Goal: Task Accomplishment & Management: Complete application form

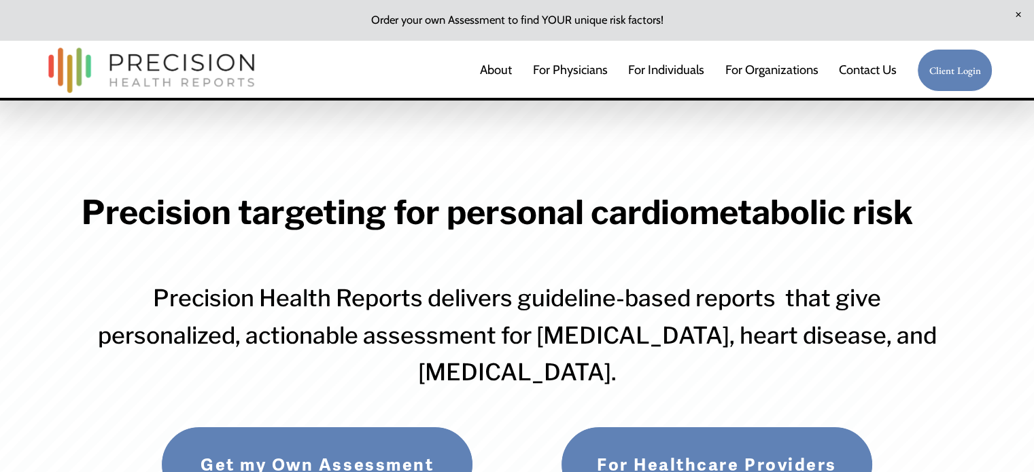
click at [964, 74] on link "Client Login" at bounding box center [954, 70] width 75 height 43
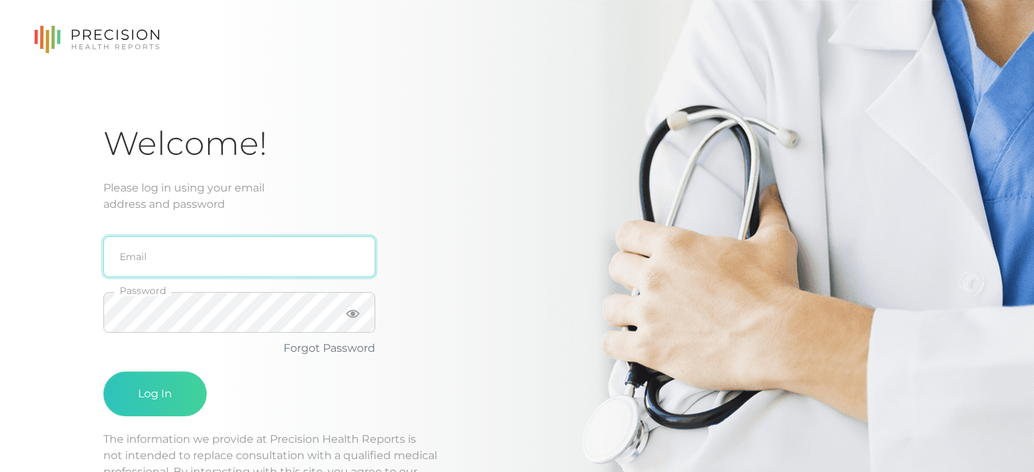
type input "[PERSON_NAME][EMAIL_ADDRESS][DOMAIN_NAME]"
click at [277, 262] on input "[PERSON_NAME][EMAIL_ADDRESS][DOMAIN_NAME]" at bounding box center [239, 256] width 272 height 41
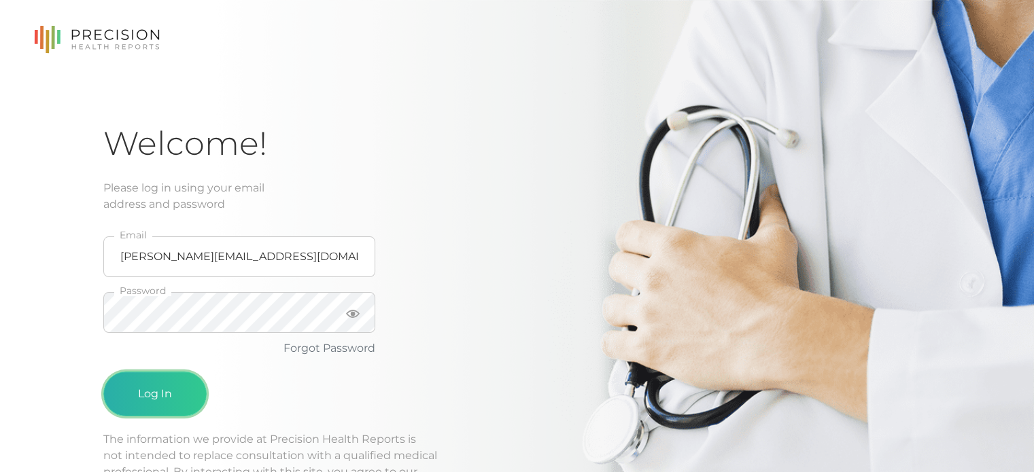
click at [147, 388] on button "Log In" at bounding box center [154, 394] width 103 height 45
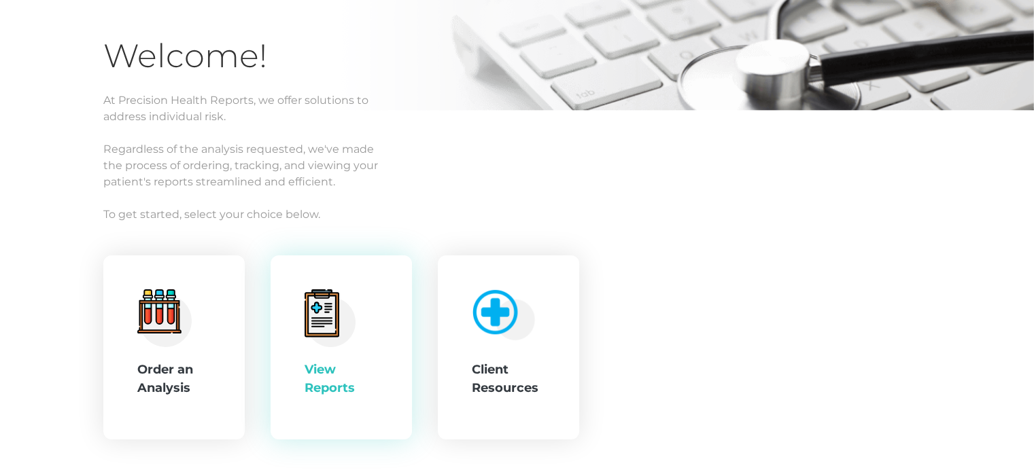
scroll to position [136, 0]
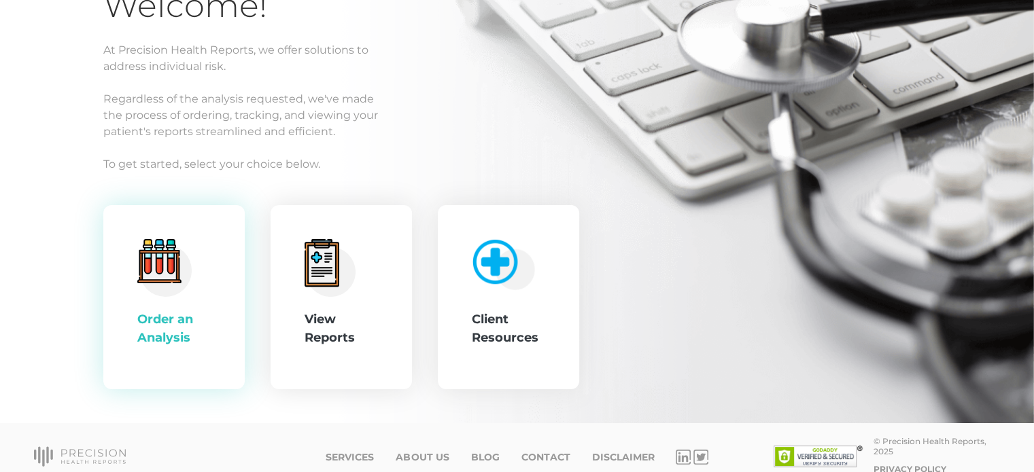
click at [205, 322] on div "Order an Analysis" at bounding box center [173, 329] width 73 height 37
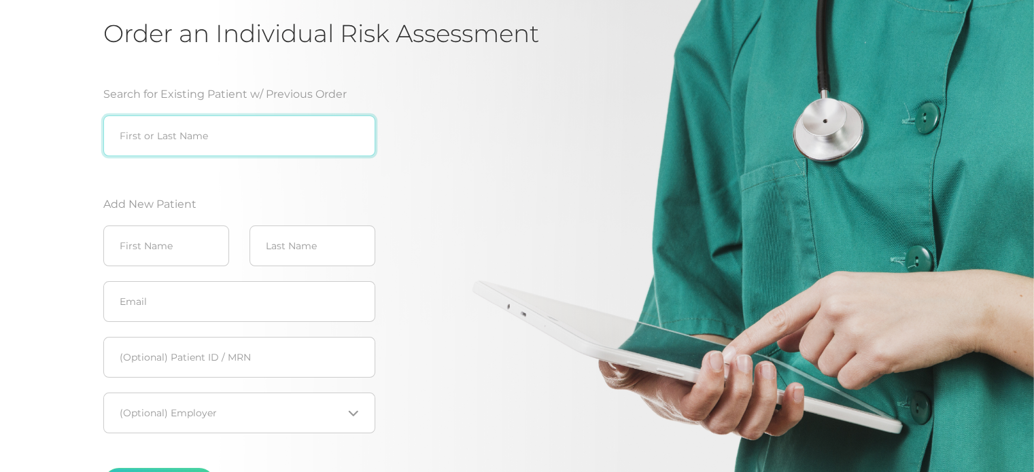
click at [232, 136] on input "search" at bounding box center [239, 136] width 272 height 41
type input "[PERSON_NAME]"
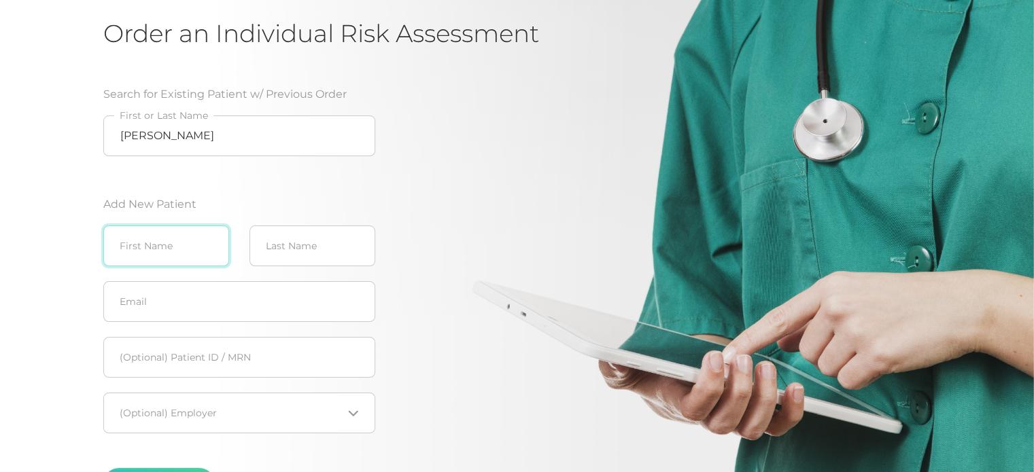
click at [173, 242] on input "text" at bounding box center [166, 246] width 126 height 41
type input "[PERSON_NAME]"
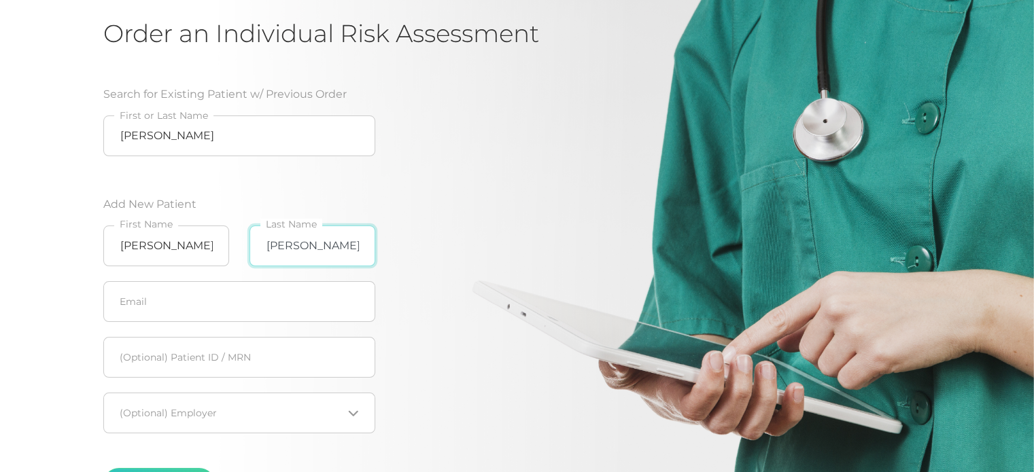
type input "[PERSON_NAME]"
click at [205, 301] on input "text" at bounding box center [239, 301] width 272 height 41
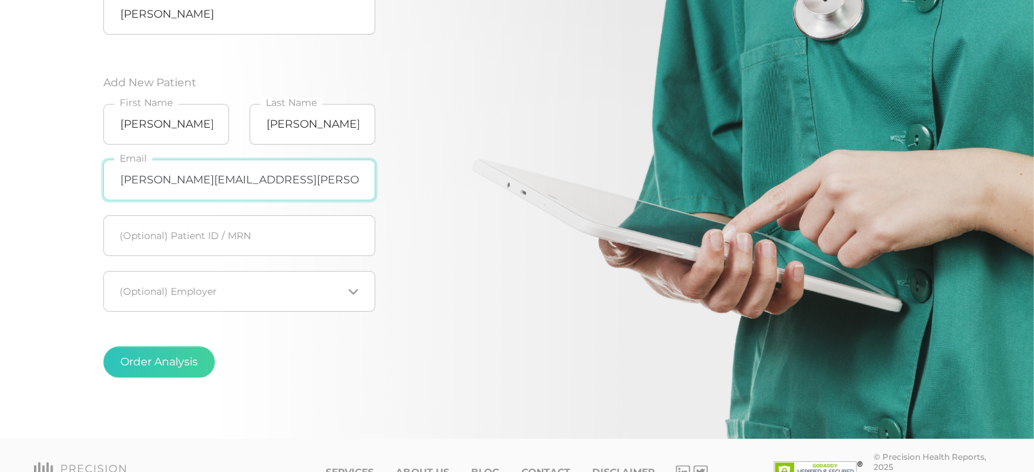
scroll to position [272, 0]
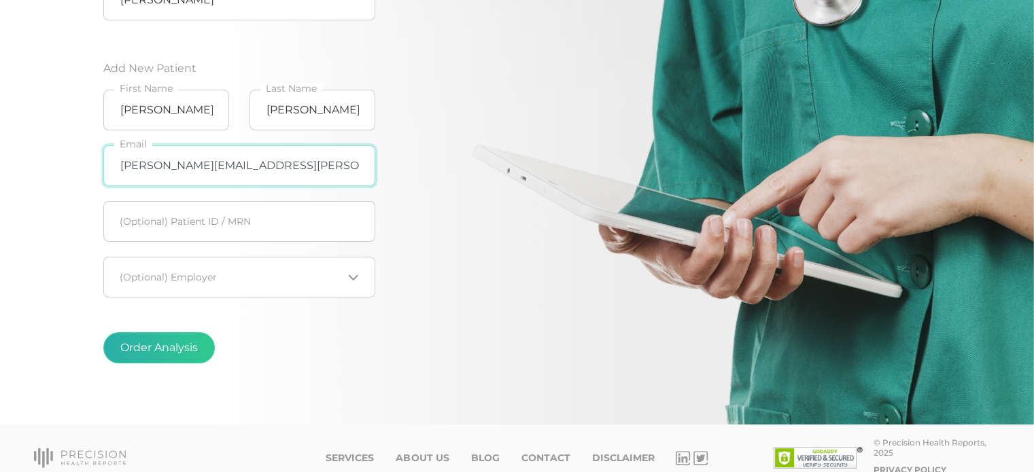
type input "[PERSON_NAME][EMAIL_ADDRESS][PERSON_NAME][DOMAIN_NAME]"
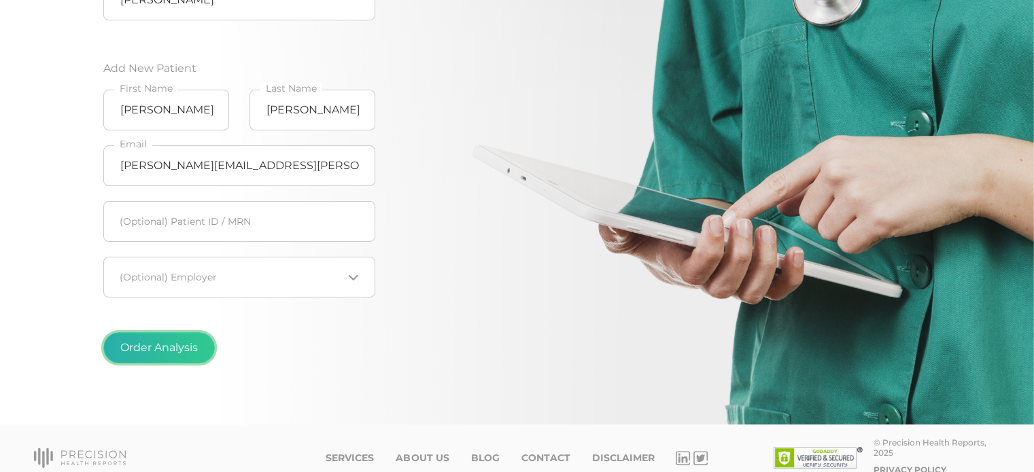
click at [177, 351] on button "Order Analysis" at bounding box center [158, 347] width 111 height 31
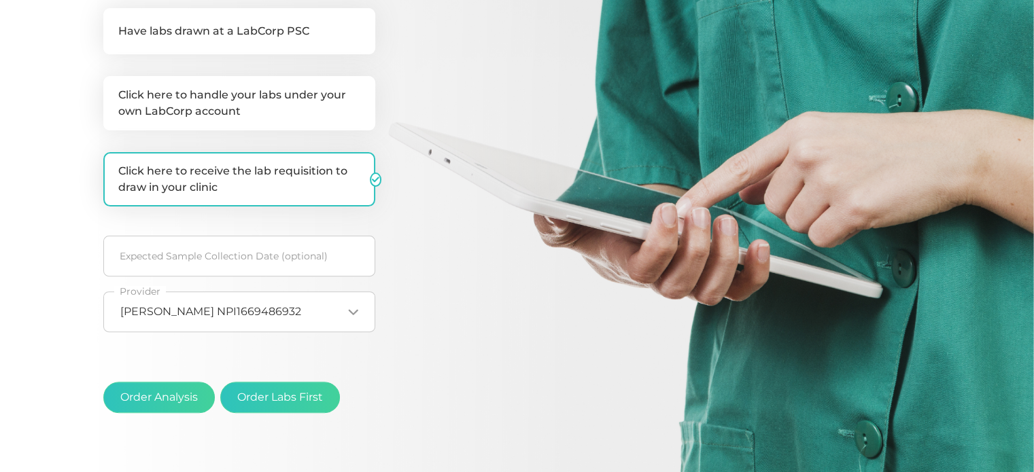
scroll to position [444, 0]
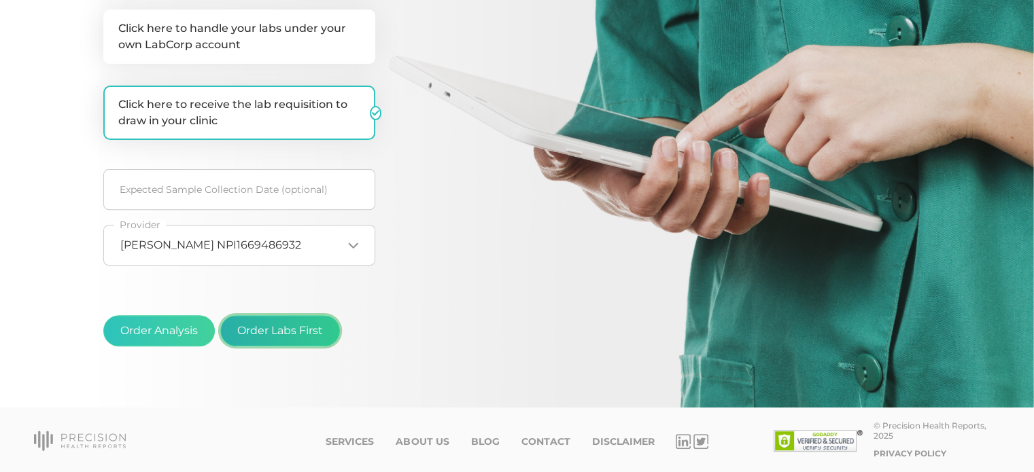
click at [296, 330] on button "Order Labs First" at bounding box center [280, 330] width 120 height 31
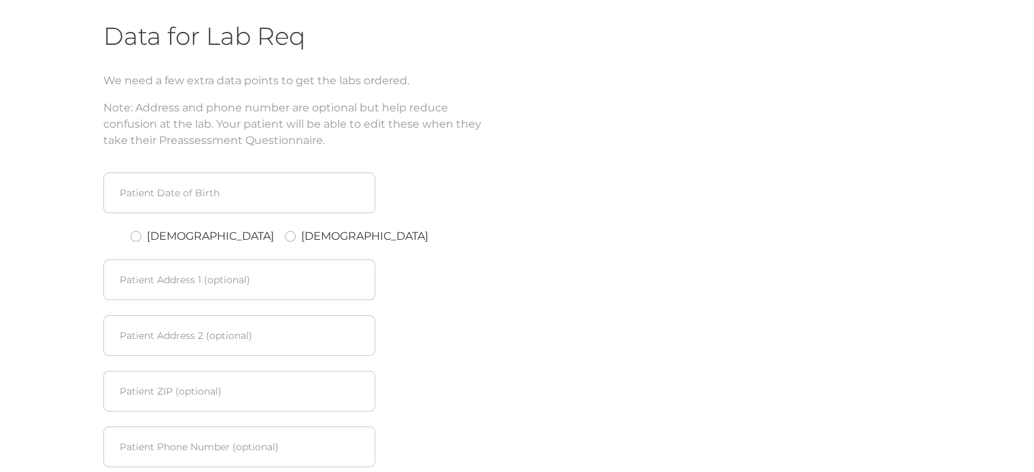
scroll to position [184, 0]
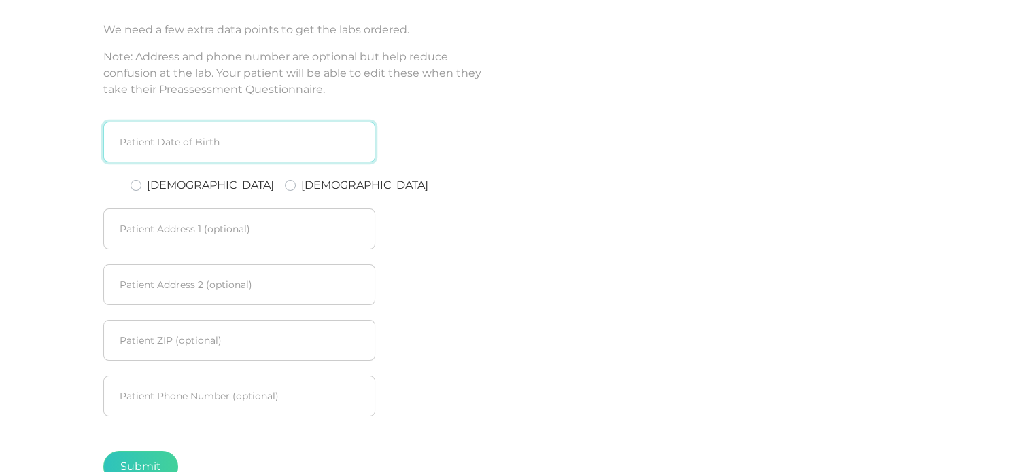
click at [266, 143] on input at bounding box center [239, 142] width 272 height 41
type input "02/"
click at [217, 146] on input "[DATE]" at bounding box center [239, 142] width 272 height 41
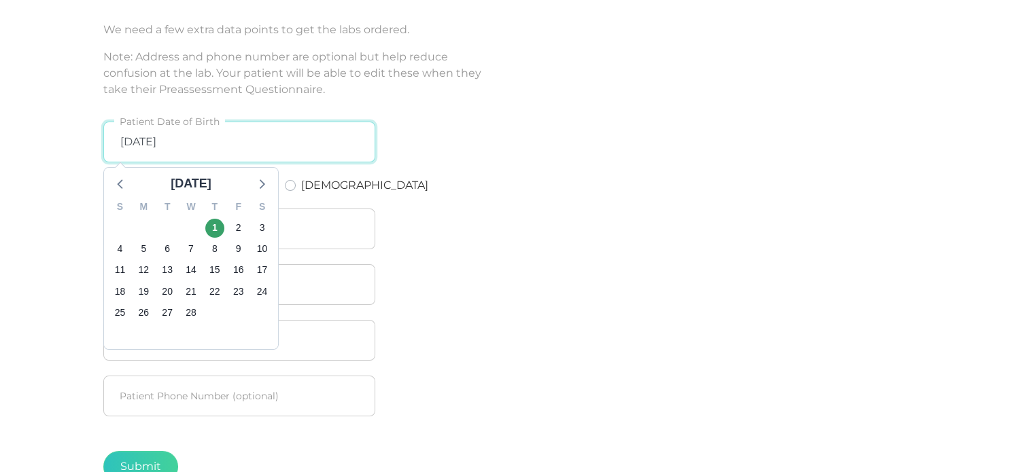
drag, startPoint x: 212, startPoint y: 138, endPoint x: 137, endPoint y: 146, distance: 75.9
click at [137, 146] on input "[DATE]" at bounding box center [239, 142] width 272 height 41
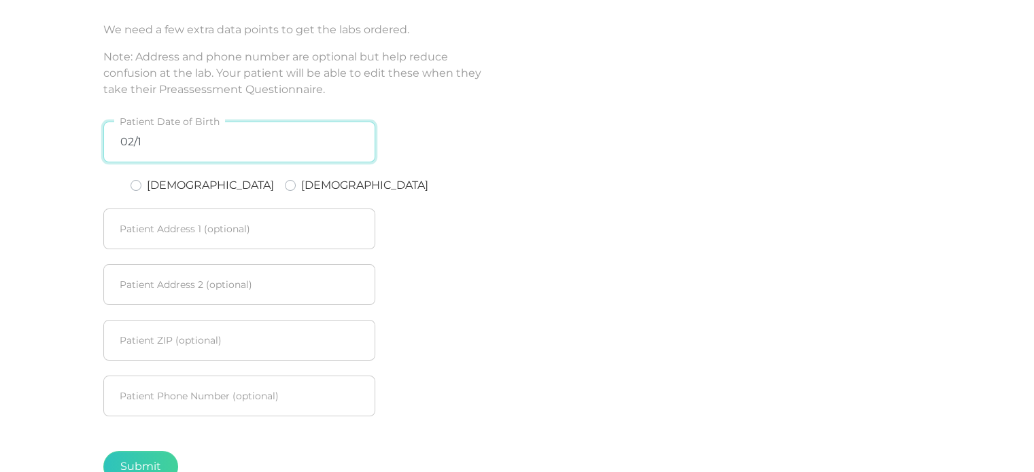
type input "02/16"
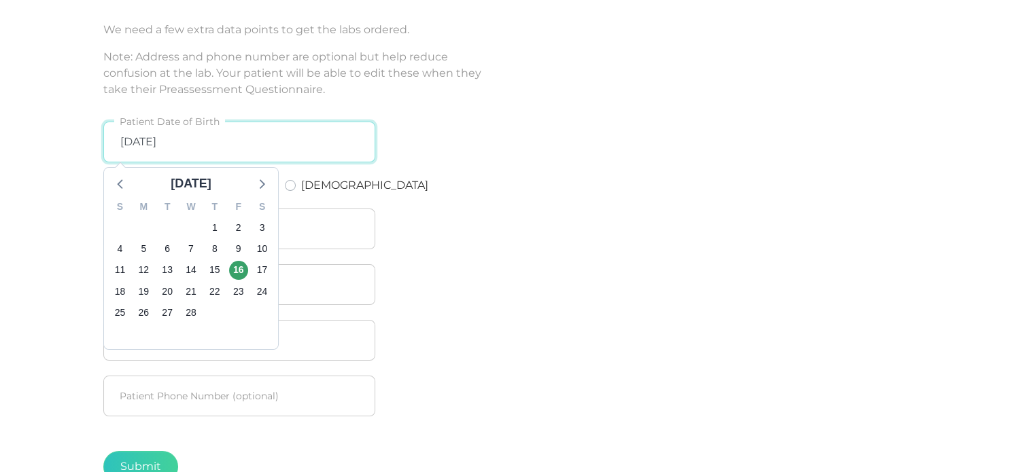
drag, startPoint x: 218, startPoint y: 145, endPoint x: 152, endPoint y: 149, distance: 66.0
click at [152, 149] on input "[DATE]" at bounding box center [239, 142] width 272 height 41
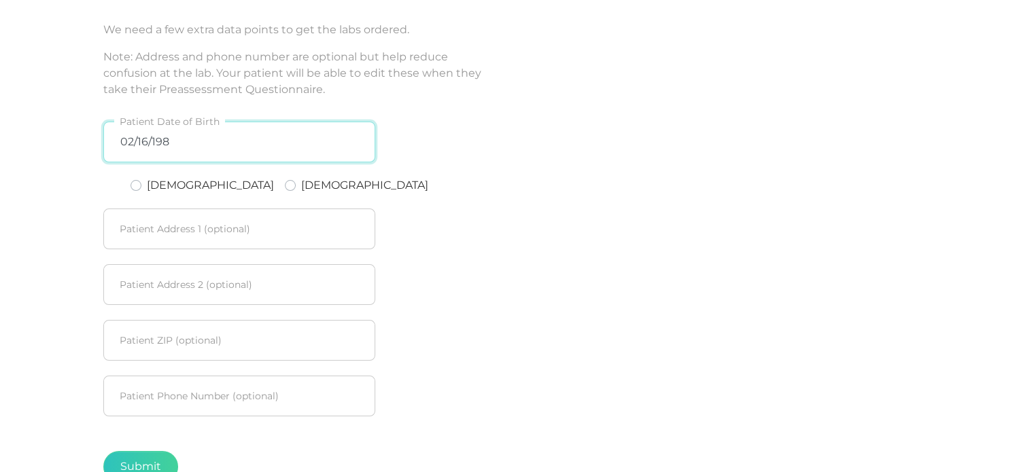
type input "[DATE]"
click at [280, 184] on div "[DEMOGRAPHIC_DATA] [DEMOGRAPHIC_DATA]" at bounding box center [238, 185] width 217 height 16
click at [301, 187] on label "[DEMOGRAPHIC_DATA]" at bounding box center [364, 185] width 127 height 16
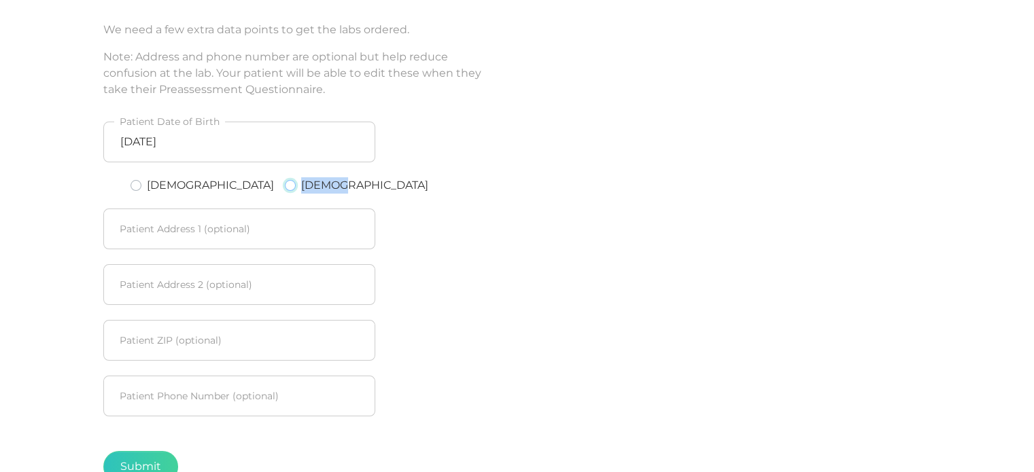
click at [285, 187] on input "[DEMOGRAPHIC_DATA]" at bounding box center [290, 184] width 11 height 14
radio input "true"
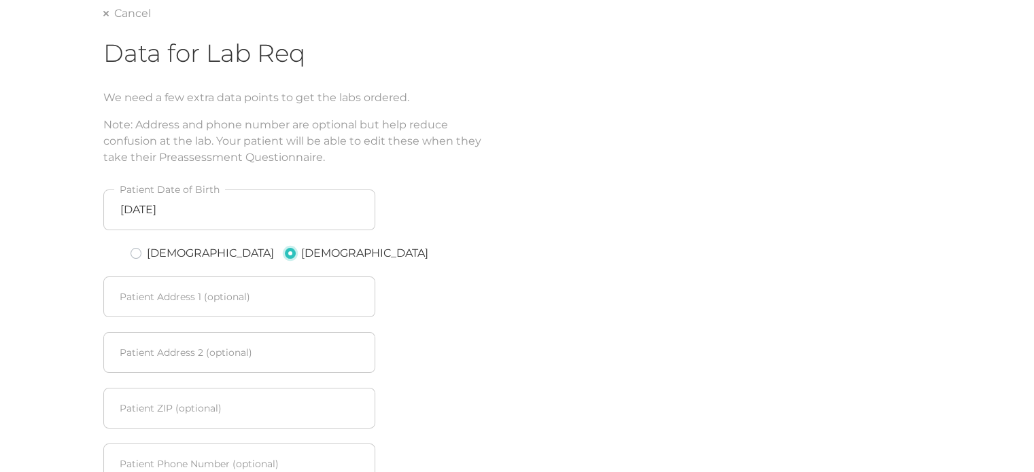
scroll to position [252, 0]
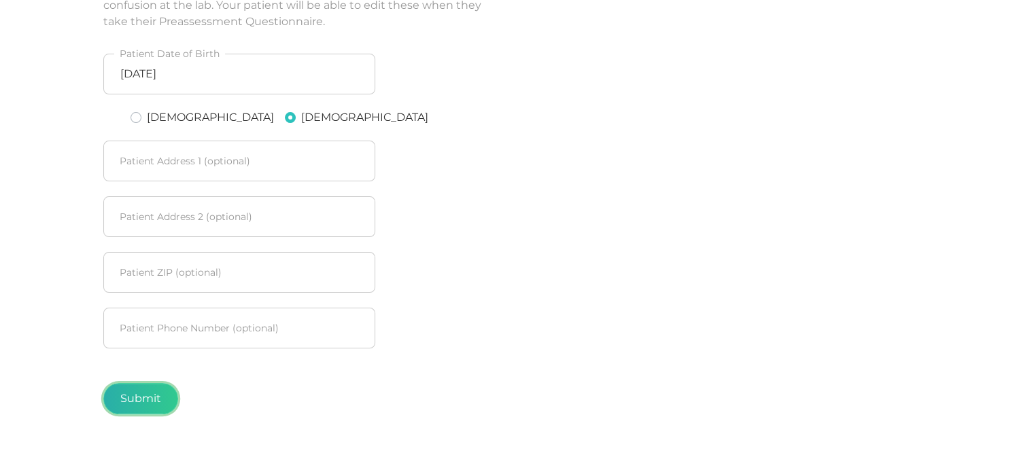
click at [141, 400] on button "Submit" at bounding box center [140, 398] width 75 height 31
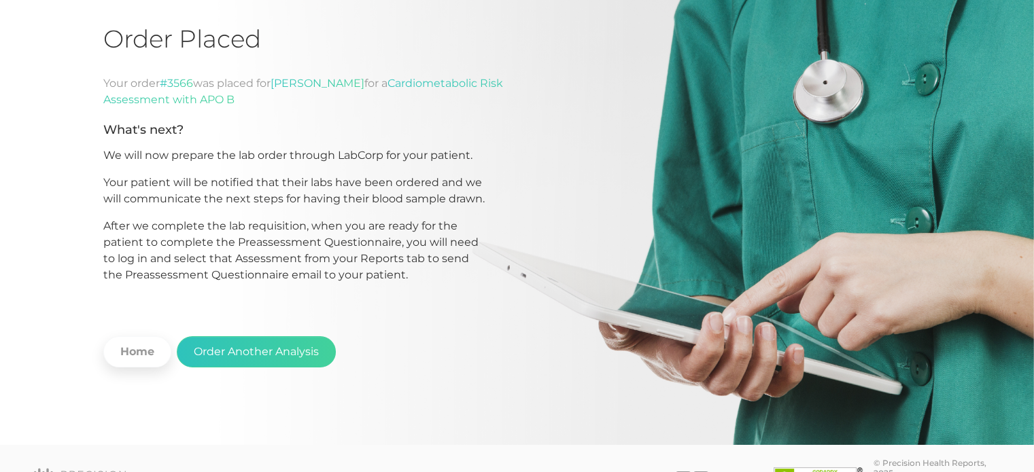
scroll to position [136, 0]
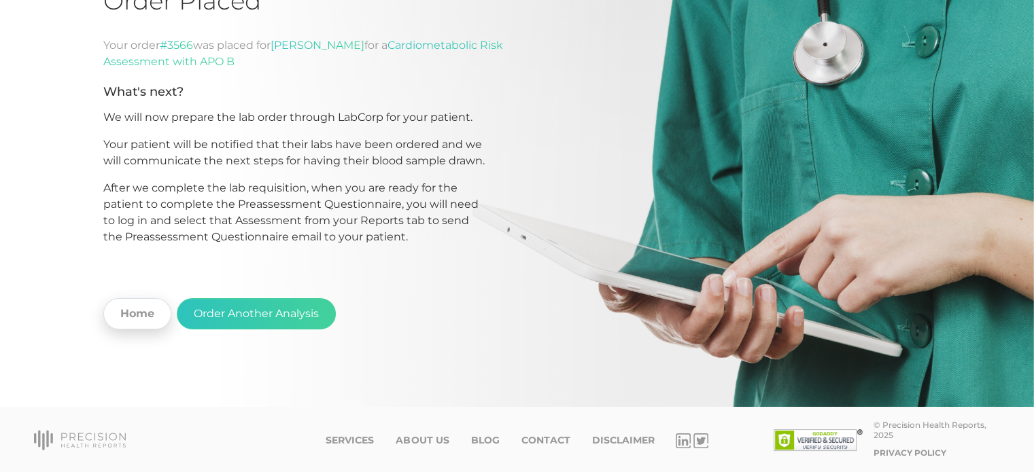
click at [141, 315] on link "Home" at bounding box center [137, 313] width 68 height 31
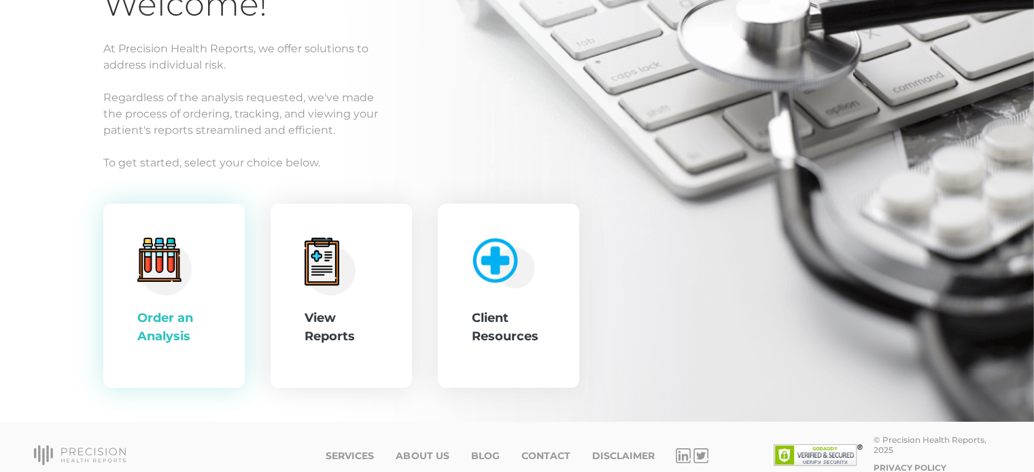
scroll to position [153, 0]
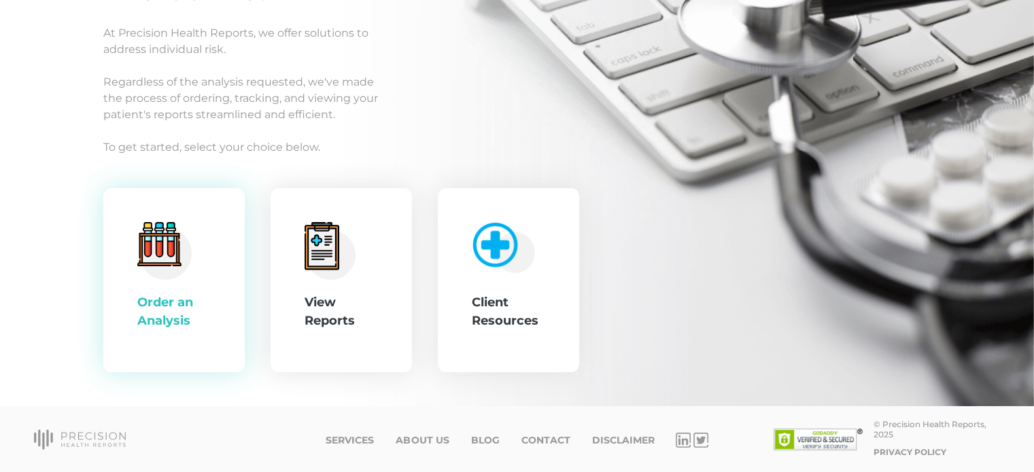
click at [188, 311] on div "Order an Analysis" at bounding box center [173, 312] width 73 height 37
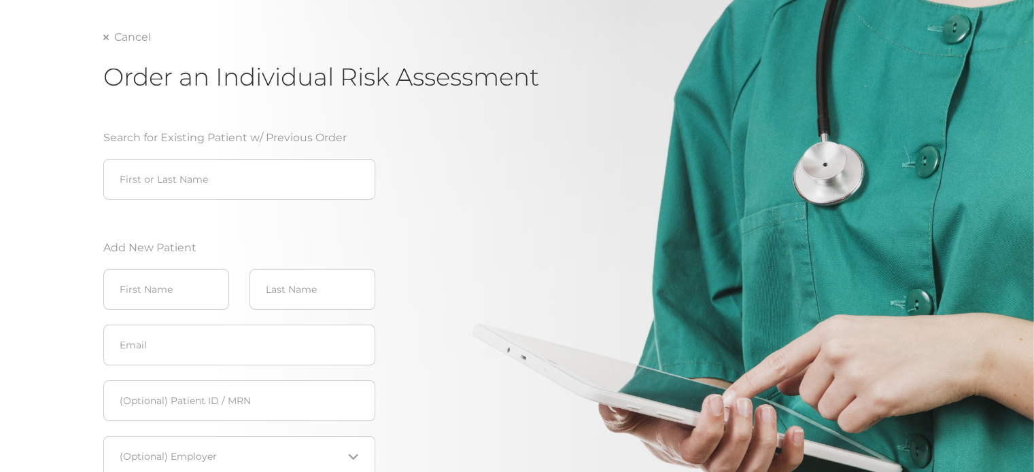
scroll to position [85, 0]
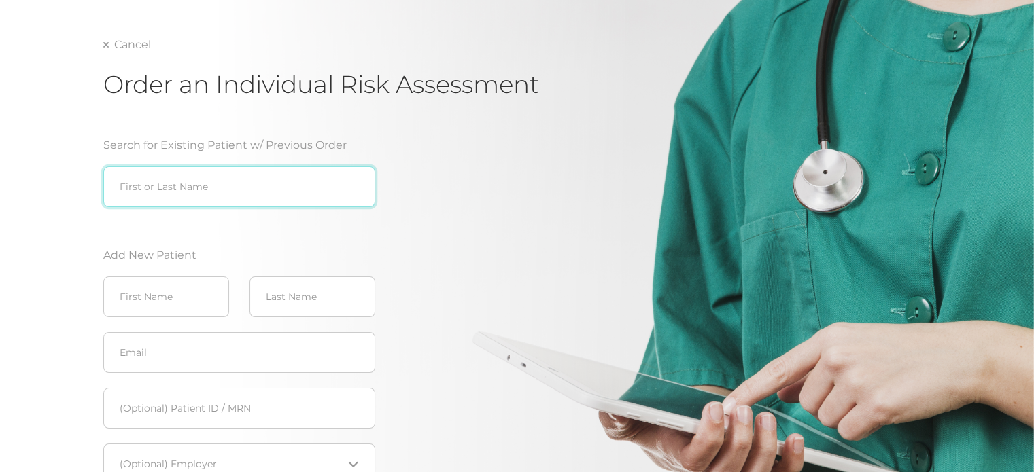
click at [201, 178] on input "search" at bounding box center [239, 186] width 272 height 41
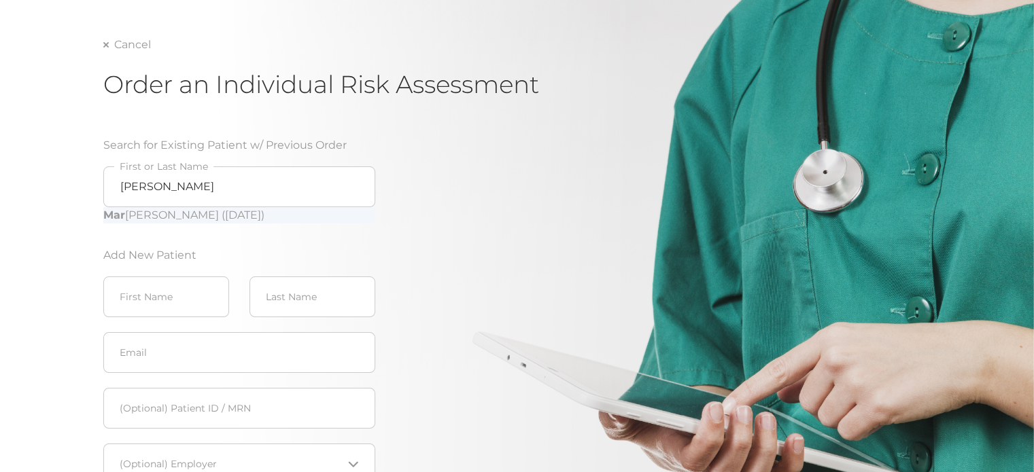
click at [217, 217] on div "Mar [PERSON_NAME] ([DATE])" at bounding box center [239, 215] width 272 height 16
type input "[PERSON_NAME] ([DATE])"
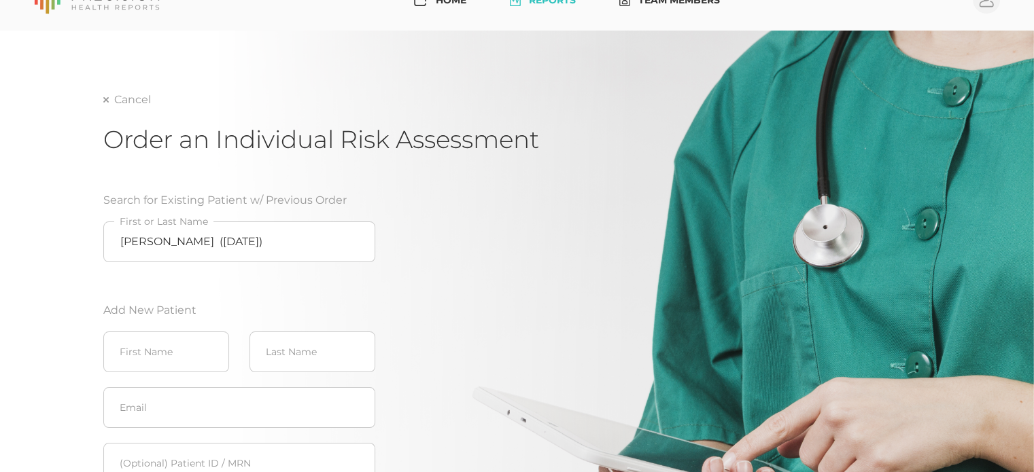
scroll to position [16, 0]
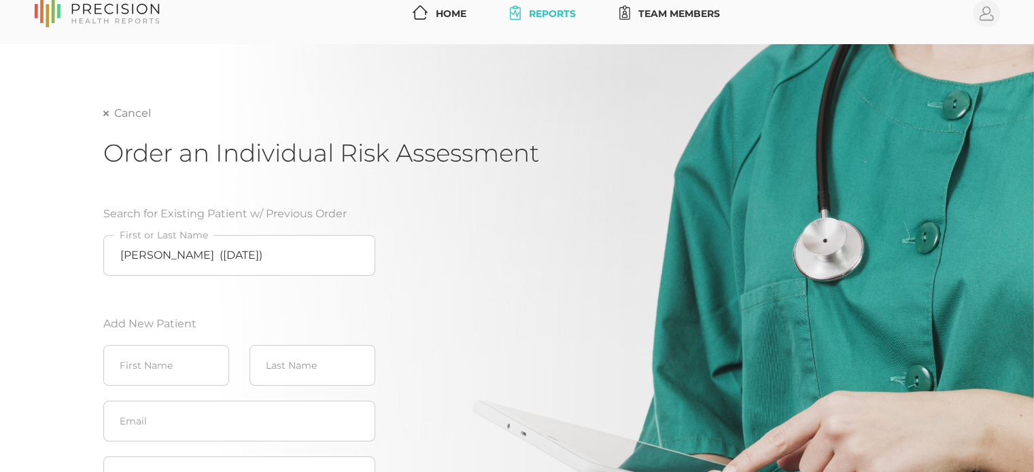
click at [125, 116] on link "Cancel" at bounding box center [127, 114] width 48 height 14
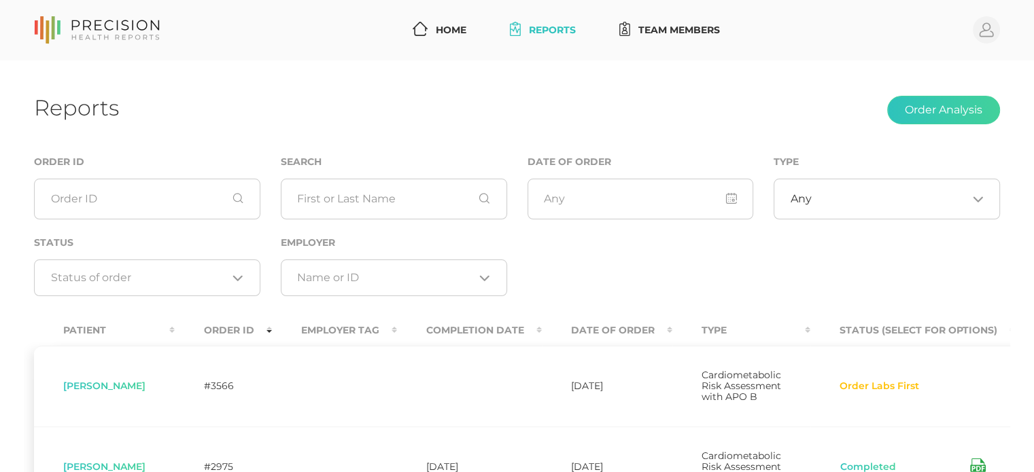
click at [554, 30] on link "Reports" at bounding box center [542, 30] width 77 height 25
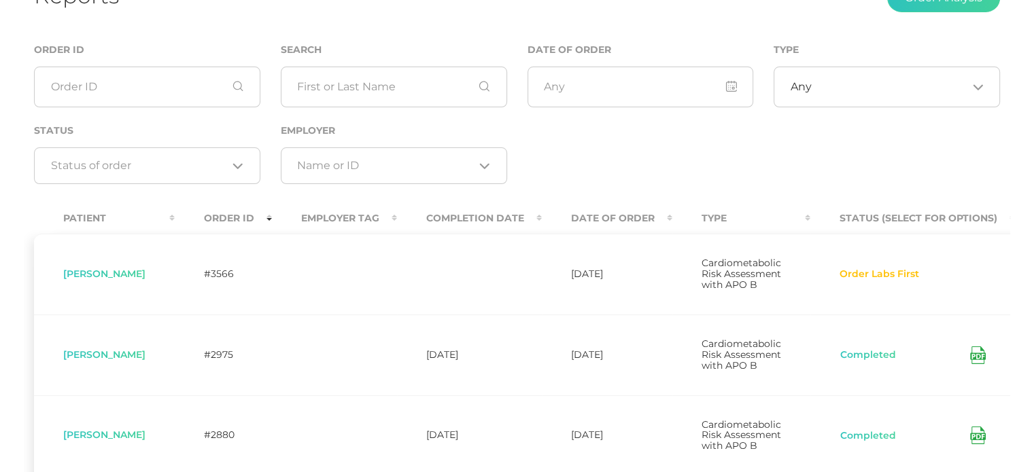
scroll to position [136, 0]
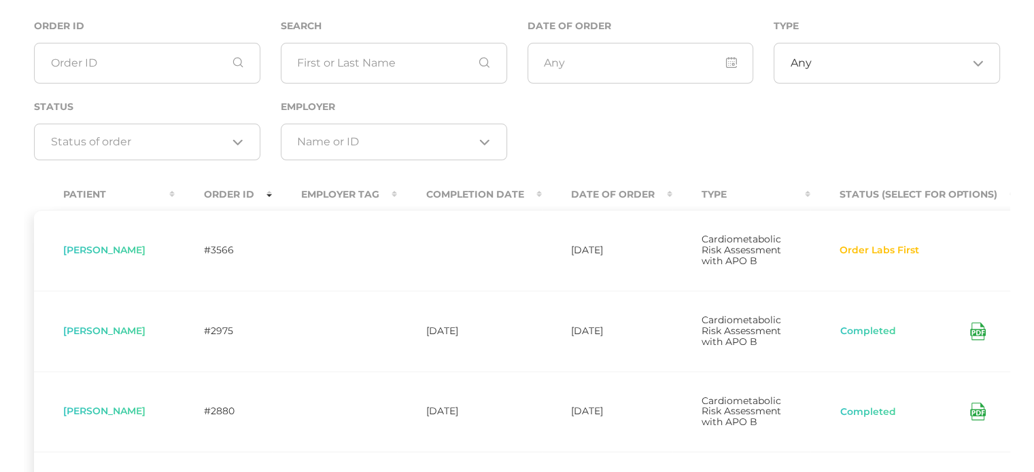
click at [985, 340] on icon at bounding box center [978, 332] width 16 height 18
click at [130, 53] on input "text" at bounding box center [147, 63] width 226 height 41
click at [805, 138] on div "Order ID Search Date of Order Type Any Loading... Status Loading... Employer Lo…" at bounding box center [517, 97] width 986 height 158
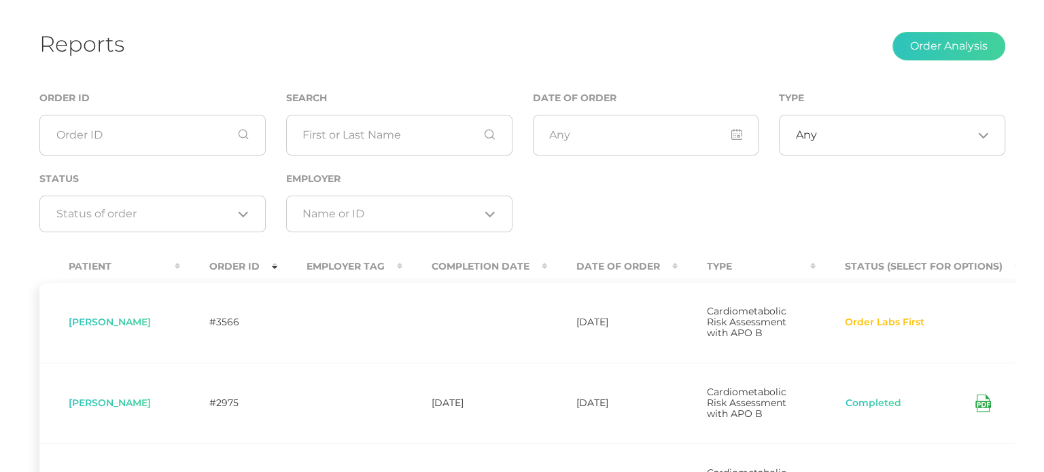
scroll to position [0, 0]
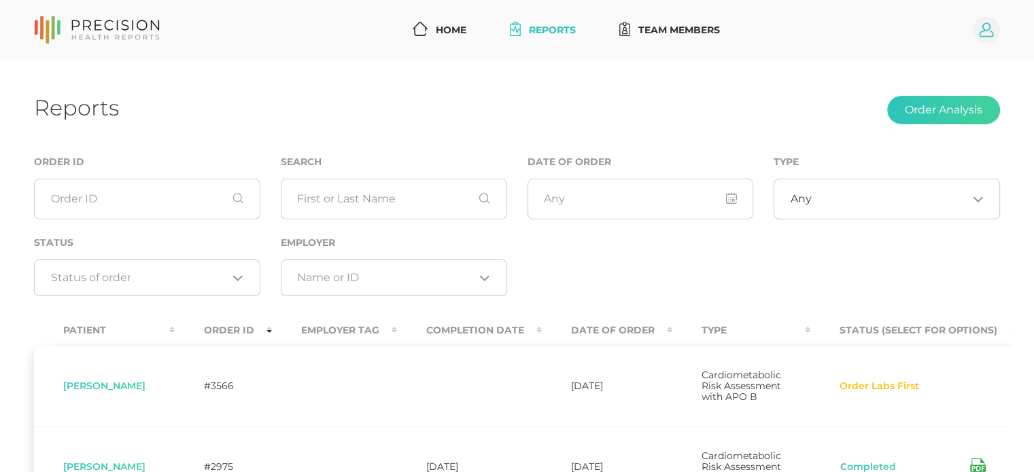
click at [983, 27] on circle at bounding box center [985, 29] width 27 height 27
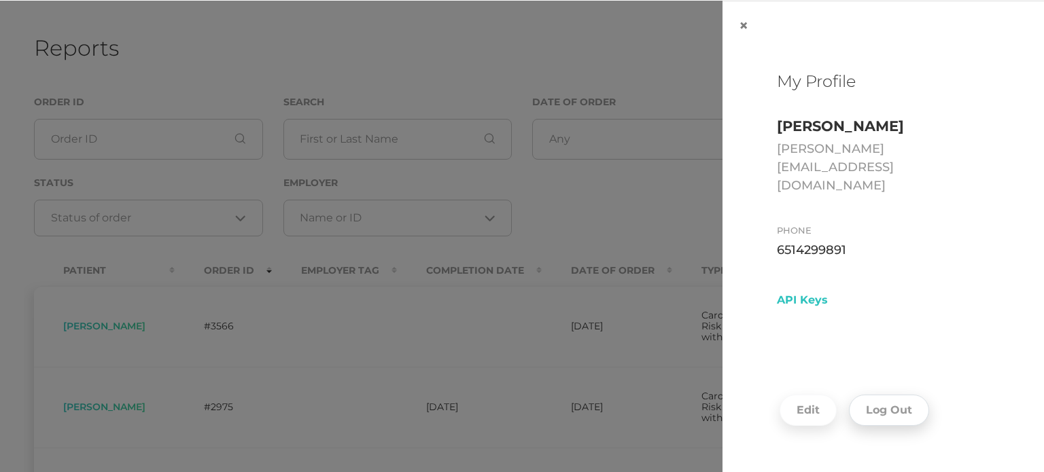
click at [889, 407] on button "Log Out" at bounding box center [889, 410] width 80 height 31
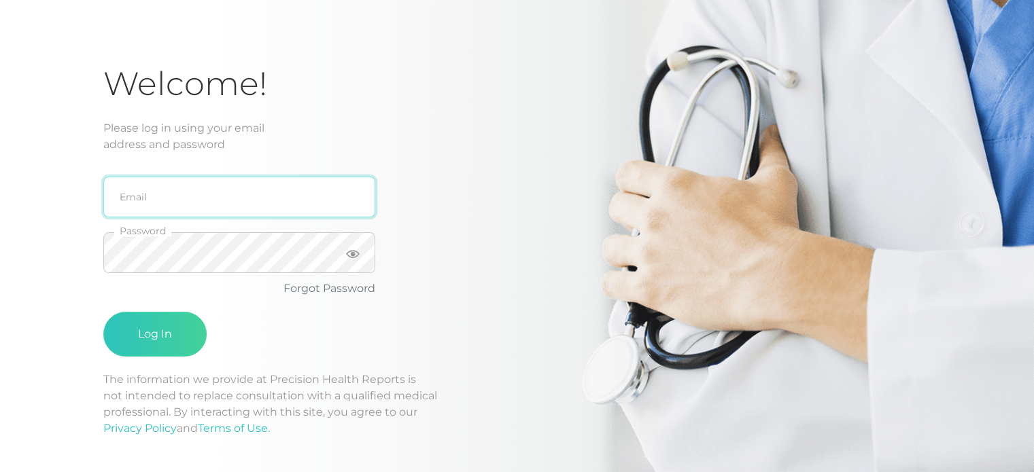
click at [287, 192] on input "email" at bounding box center [239, 197] width 272 height 41
click at [183, 200] on input "email" at bounding box center [239, 197] width 272 height 41
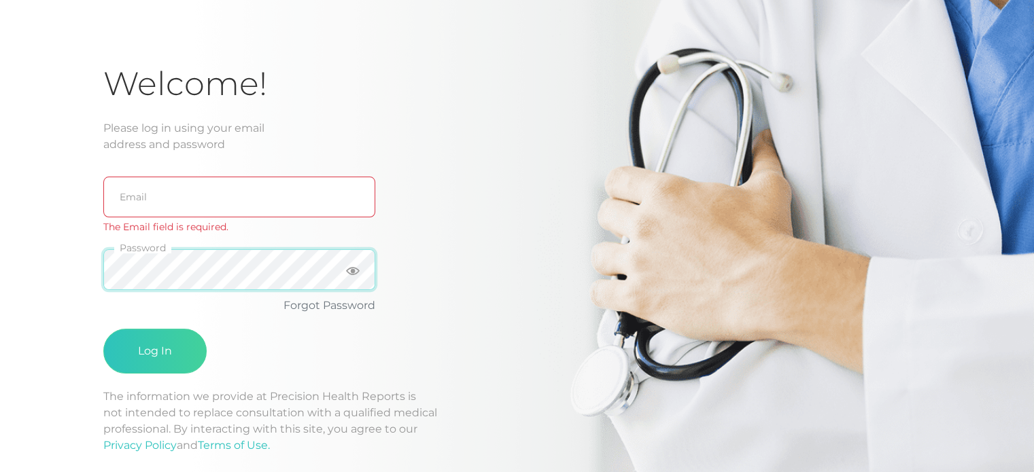
click at [163, 247] on fieldset "Password" at bounding box center [239, 270] width 272 height 56
click at [169, 200] on input "email" at bounding box center [239, 197] width 272 height 41
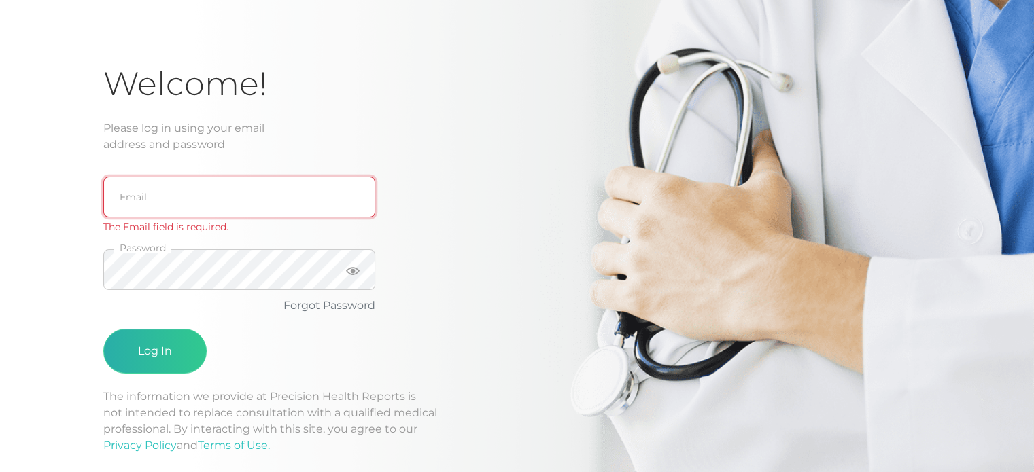
type input "[PERSON_NAME][EMAIL_ADDRESS][DOMAIN_NAME]"
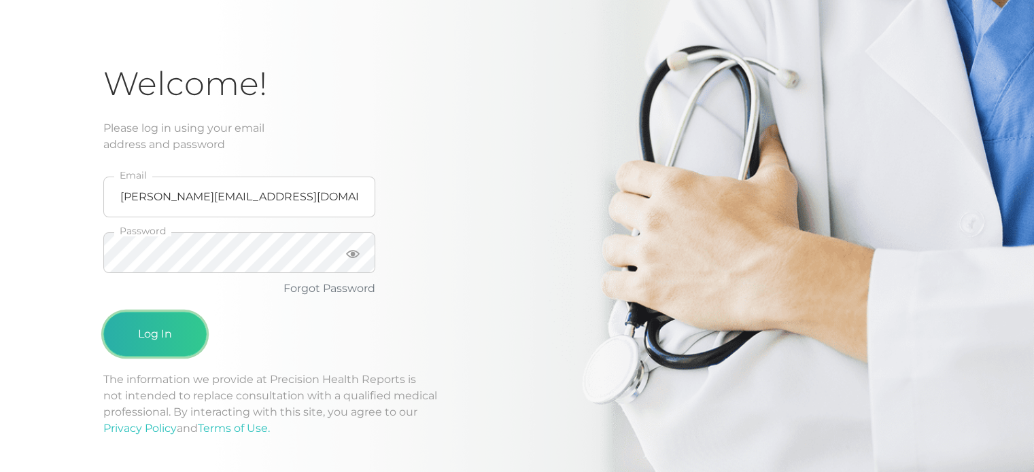
click at [154, 328] on button "Log In" at bounding box center [154, 334] width 103 height 45
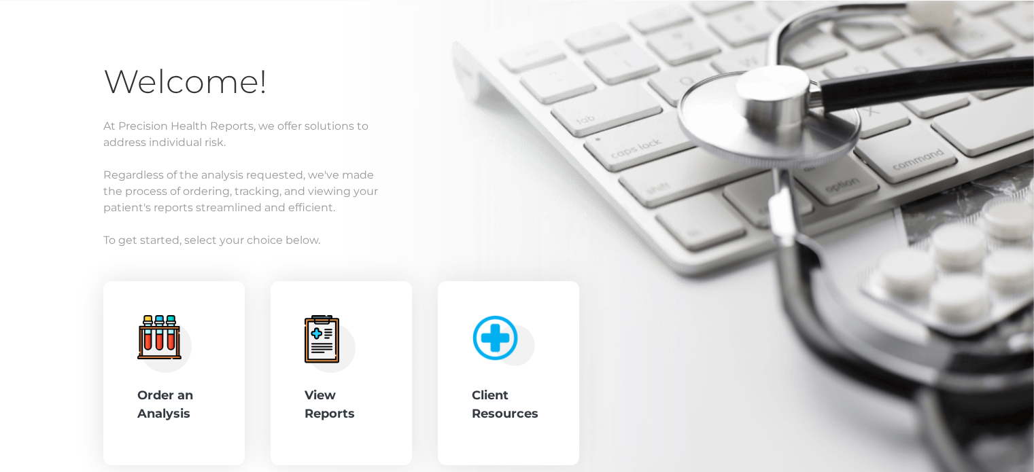
scroll to position [69, 0]
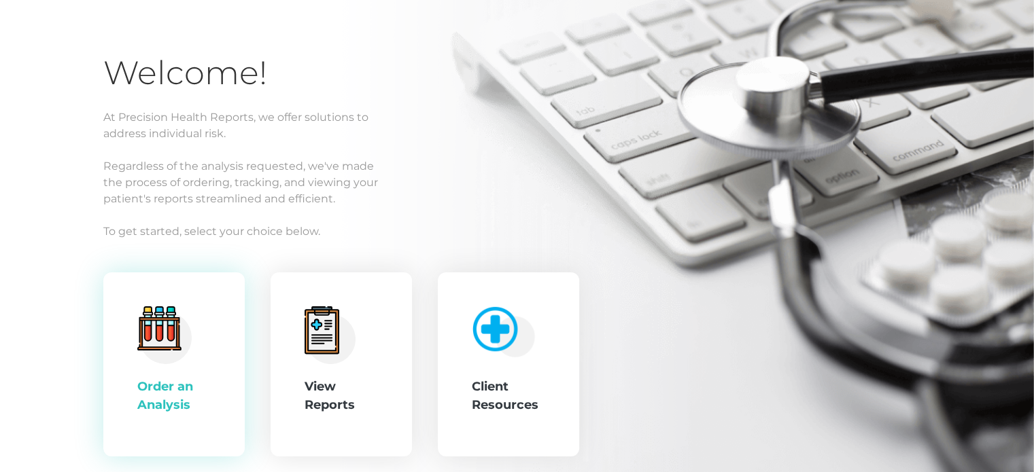
click at [191, 352] on icon ".cls-4{fill:#f3f3f3}.cls-5{fill:#e4e4e4}.cls-6{fill:#bbf7ff}.cls-7{fill:#8bf0ff…" at bounding box center [164, 335] width 54 height 58
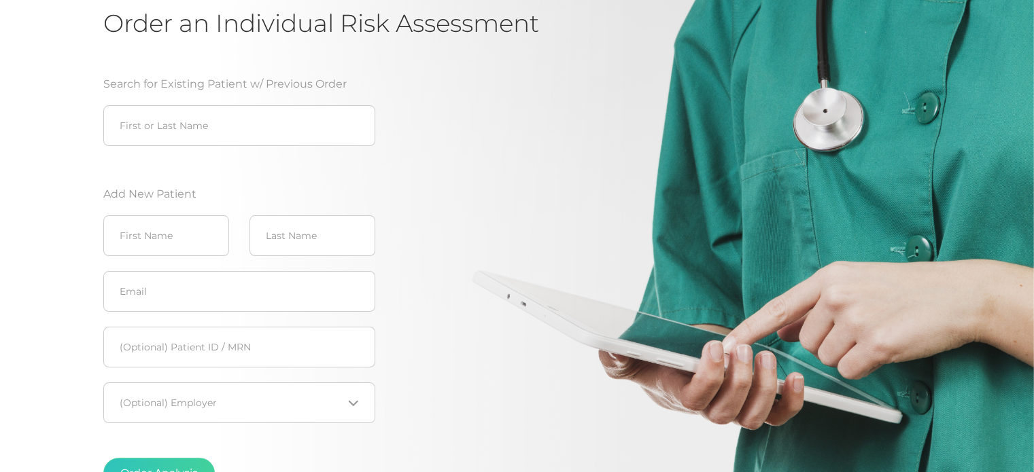
scroll to position [272, 0]
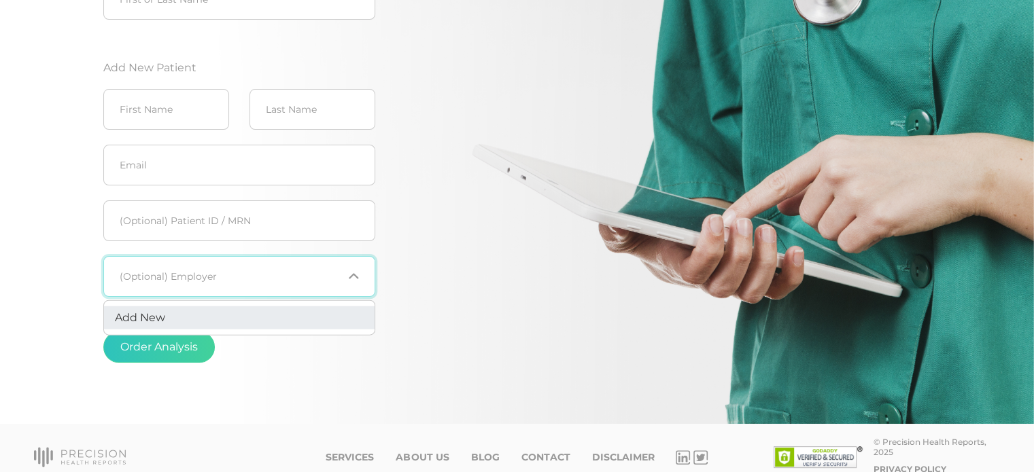
click at [254, 287] on div "Loading..." at bounding box center [239, 276] width 272 height 41
click at [283, 270] on input "Search for option" at bounding box center [231, 277] width 222 height 14
click at [384, 283] on div "Search for Existing Patient w/ Previous Order First or Last Name Add New Patien…" at bounding box center [320, 161] width 435 height 457
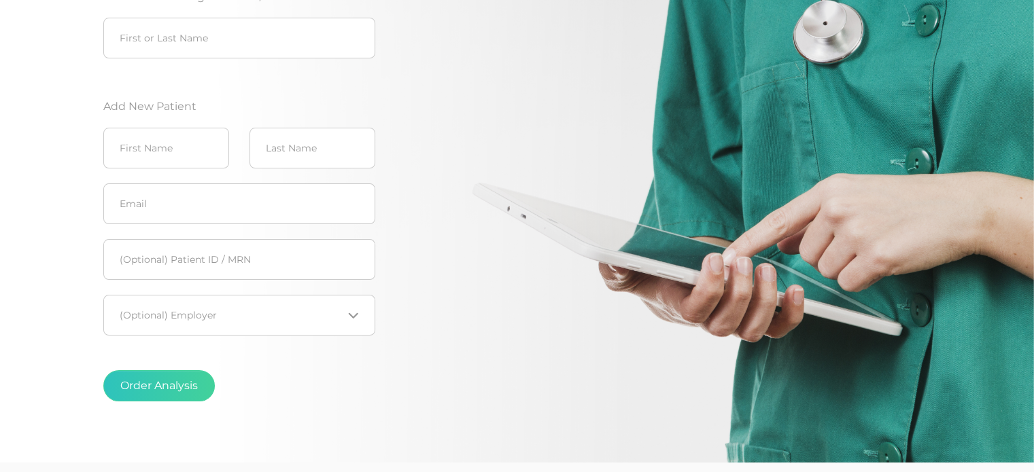
scroll to position [205, 0]
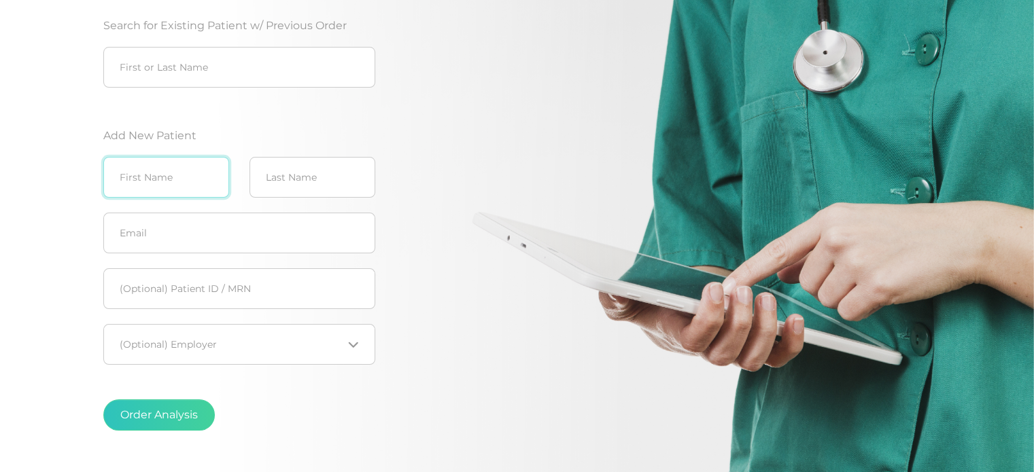
click at [196, 179] on input "text" at bounding box center [166, 177] width 126 height 41
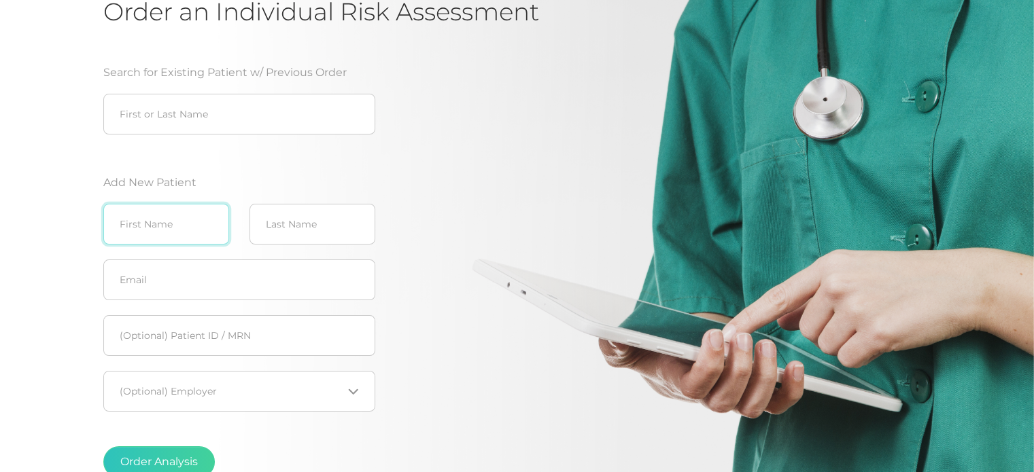
scroll to position [137, 0]
